Goal: Navigation & Orientation: Find specific page/section

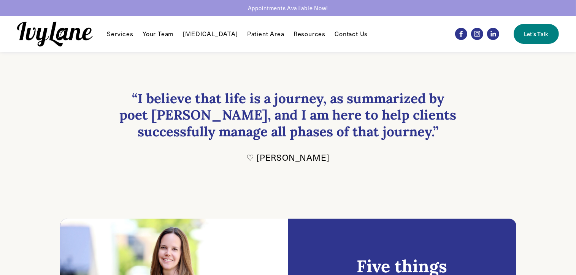
click at [432, 109] on h3 "“I believe that life is a journey, as summarized by poet L.R. Knost, and I am h…" at bounding box center [288, 115] width 342 height 50
drag, startPoint x: 448, startPoint y: 124, endPoint x: 467, endPoint y: 119, distance: 19.7
click at [468, 120] on div "“I believe that life is a journey, as summarized by poet L.R. Knost, and I am h…" at bounding box center [288, 126] width 491 height 149
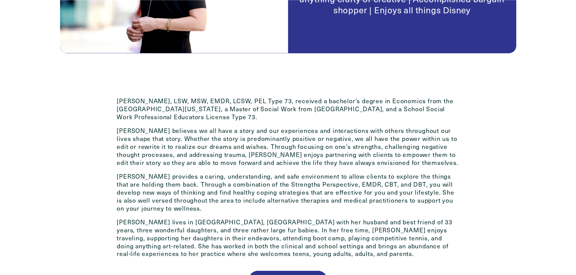
scroll to position [304, 0]
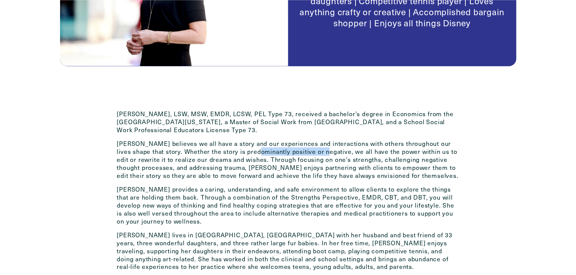
drag, startPoint x: 240, startPoint y: 156, endPoint x: 306, endPoint y: 153, distance: 65.5
click at [306, 153] on p "Jodi believes we all have a story and our experiences and interactions with oth…" at bounding box center [288, 160] width 342 height 40
click at [311, 159] on p "Jodi believes we all have a story and our experiences and interactions with oth…" at bounding box center [288, 160] width 342 height 40
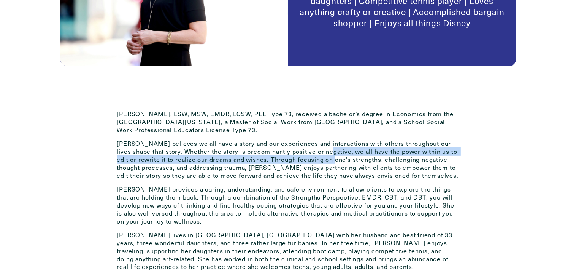
click at [309, 157] on p "Jodi believes we all have a story and our experiences and interactions with oth…" at bounding box center [288, 160] width 342 height 40
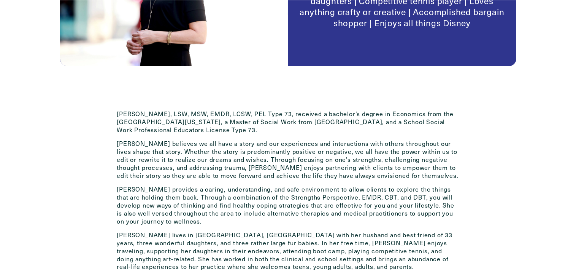
click at [314, 164] on p "Jodi believes we all have a story and our experiences and interactions with oth…" at bounding box center [288, 160] width 342 height 40
click at [341, 173] on p "Jodi believes we all have a story and our experiences and interactions with oth…" at bounding box center [288, 160] width 342 height 40
click at [432, 107] on div "Jodi Kautz, LSW, MSW, EMDR, LCSW, PEL Type 73, received a bachelor’s degree in …" at bounding box center [288, 258] width 491 height 331
click at [327, 186] on p "Jodi provides a caring, understanding, and safe environment to allow clients to…" at bounding box center [288, 205] width 342 height 40
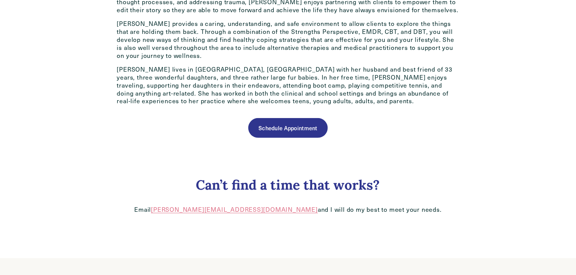
scroll to position [469, 0]
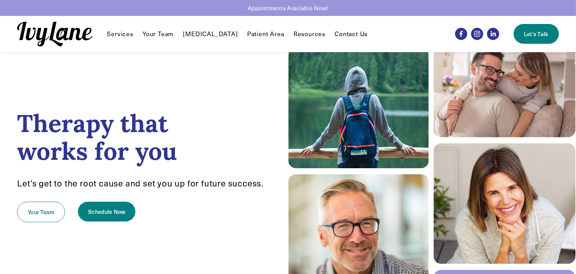
click at [126, 34] on span "Services" at bounding box center [120, 34] width 26 height 8
click at [259, 38] on link "Patient Area" at bounding box center [265, 33] width 37 height 9
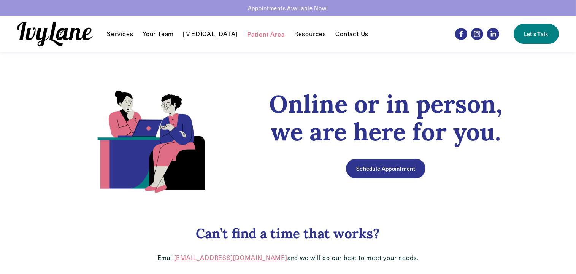
click at [67, 39] on img at bounding box center [54, 34] width 75 height 25
